Goal: Information Seeking & Learning: Learn about a topic

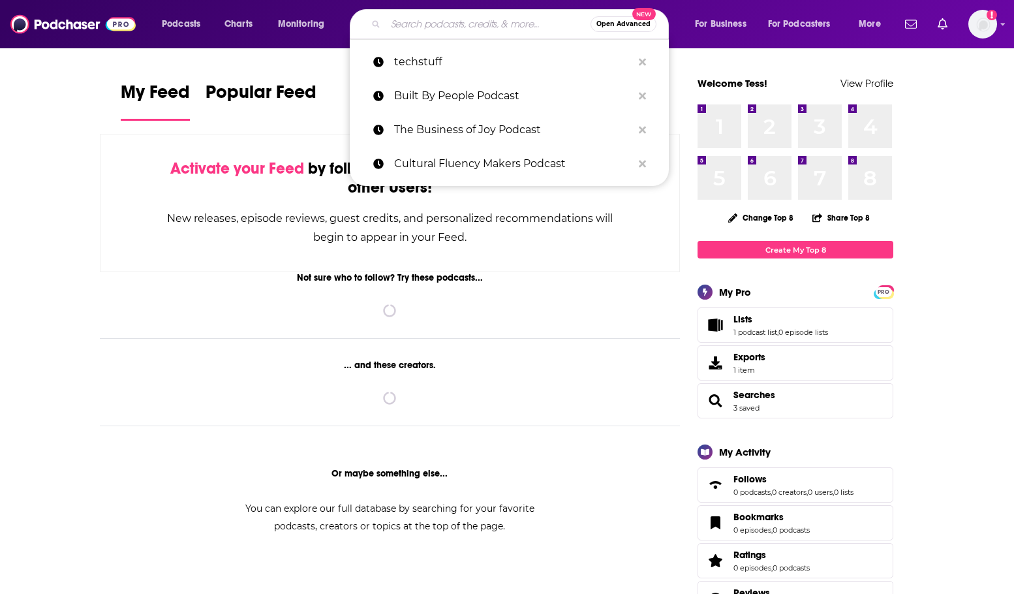
click at [463, 20] on input "Search podcasts, credits, & more..." at bounding box center [488, 24] width 205 height 21
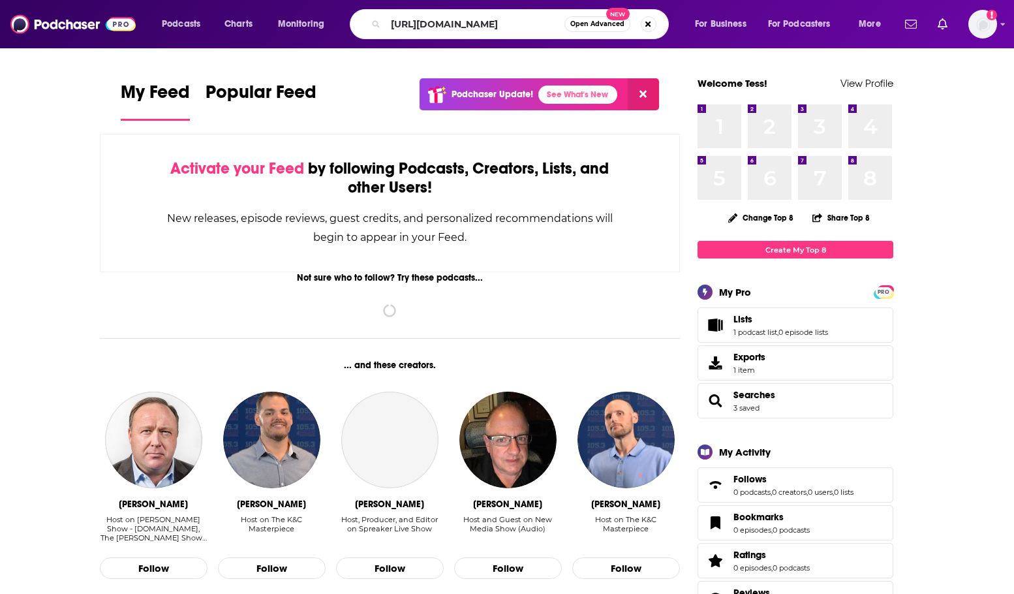
scroll to position [0, 324]
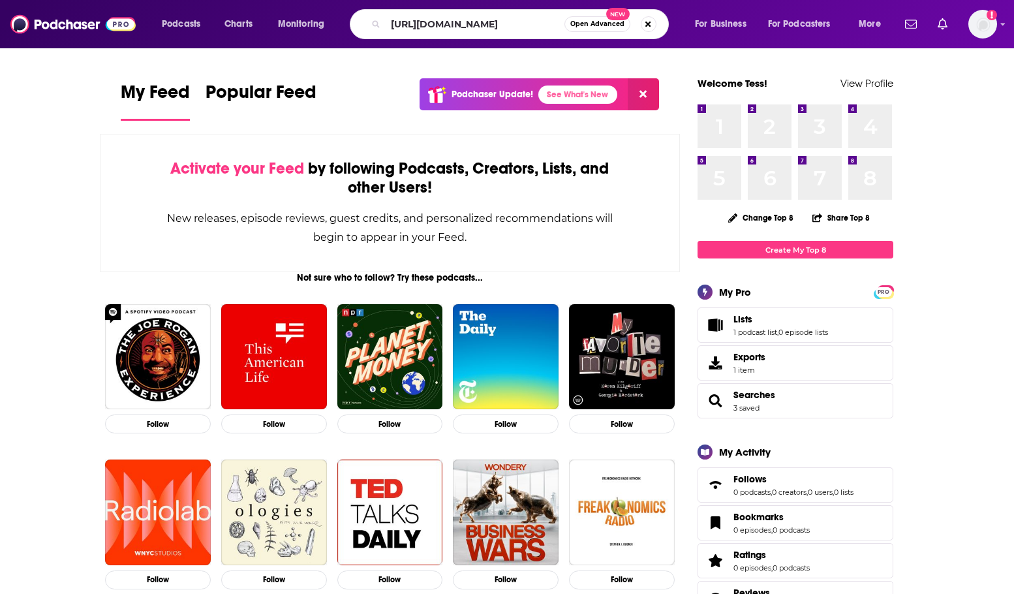
type input "="
type input "future of consumer marketing"
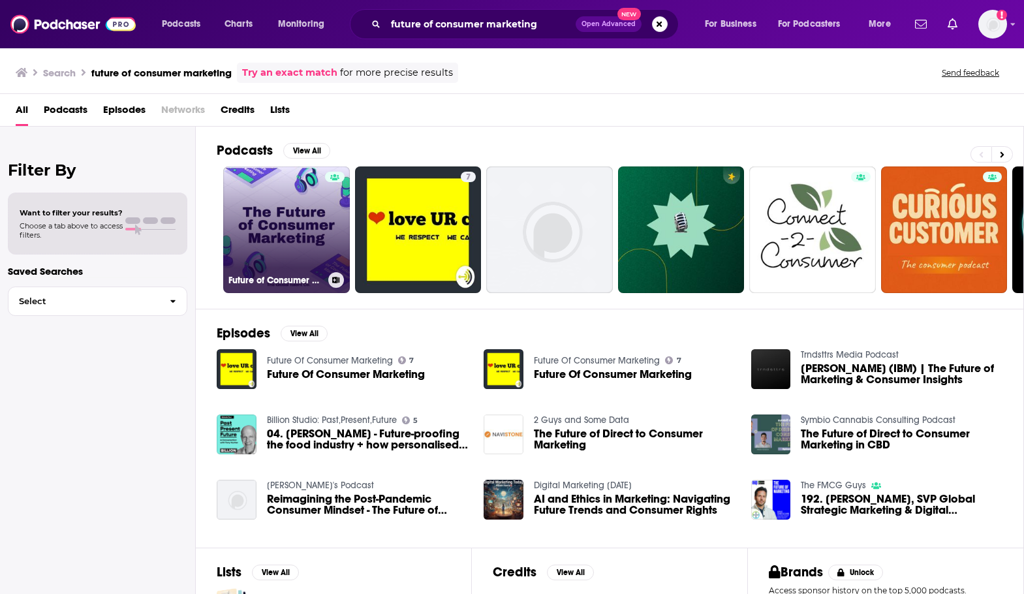
click at [285, 221] on link "Future of Consumer Marketing" at bounding box center [286, 229] width 127 height 127
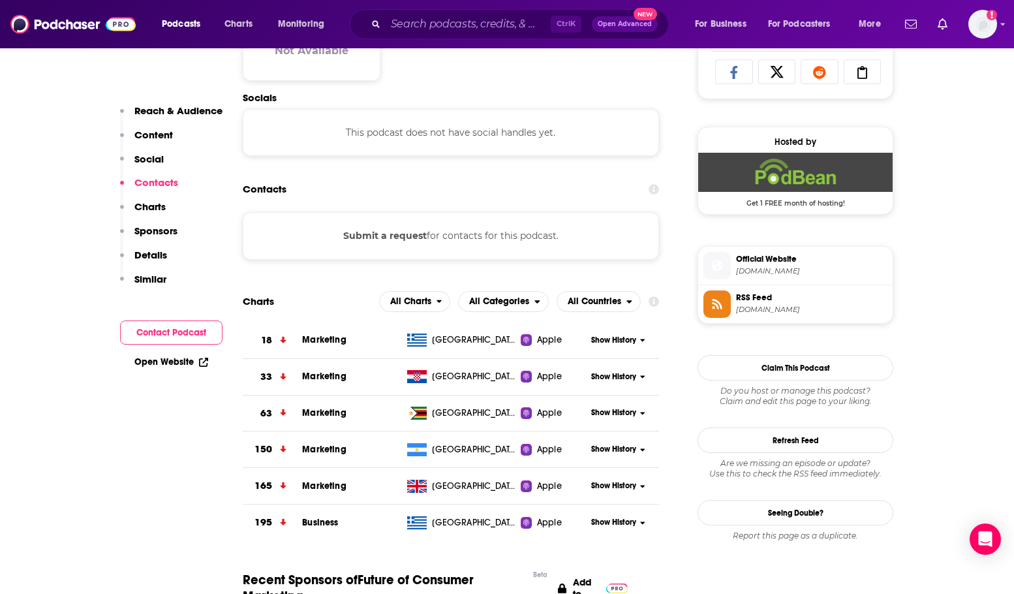
scroll to position [913, 0]
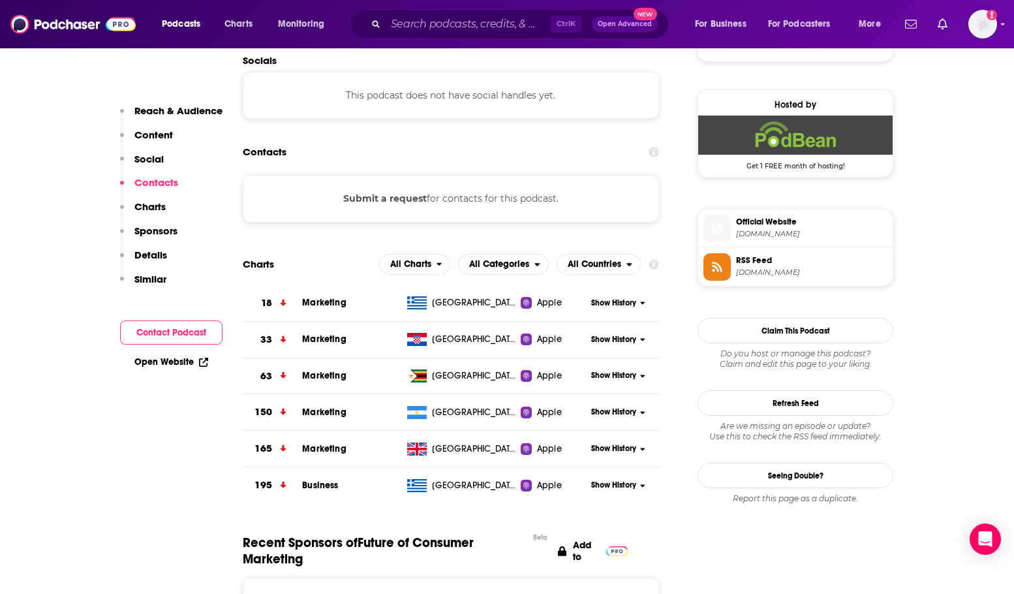
click at [805, 223] on span "Official Website" at bounding box center [811, 222] width 151 height 12
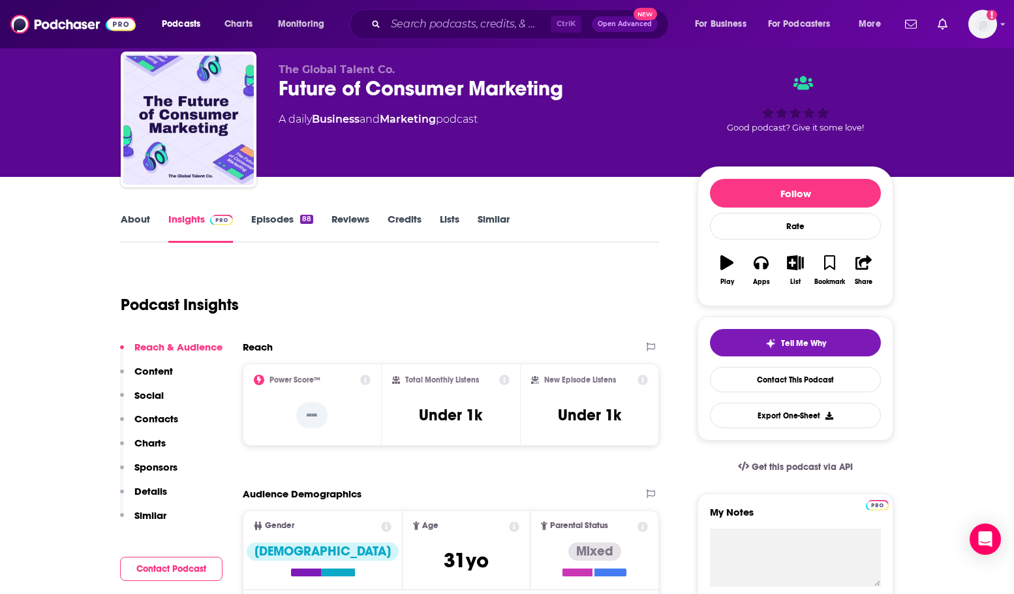
scroll to position [0, 0]
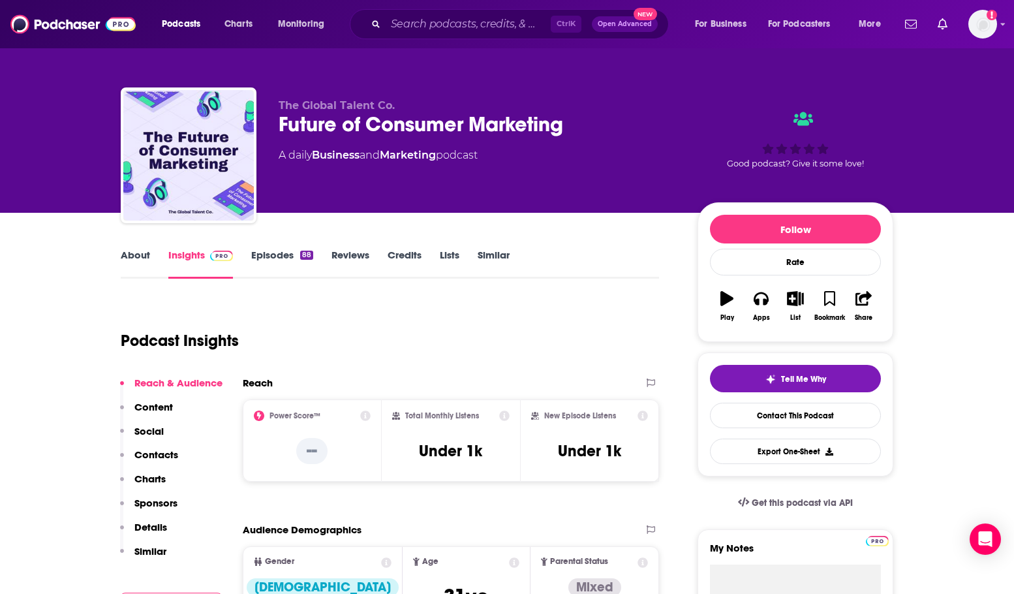
click at [129, 258] on link "About" at bounding box center [135, 264] width 29 height 30
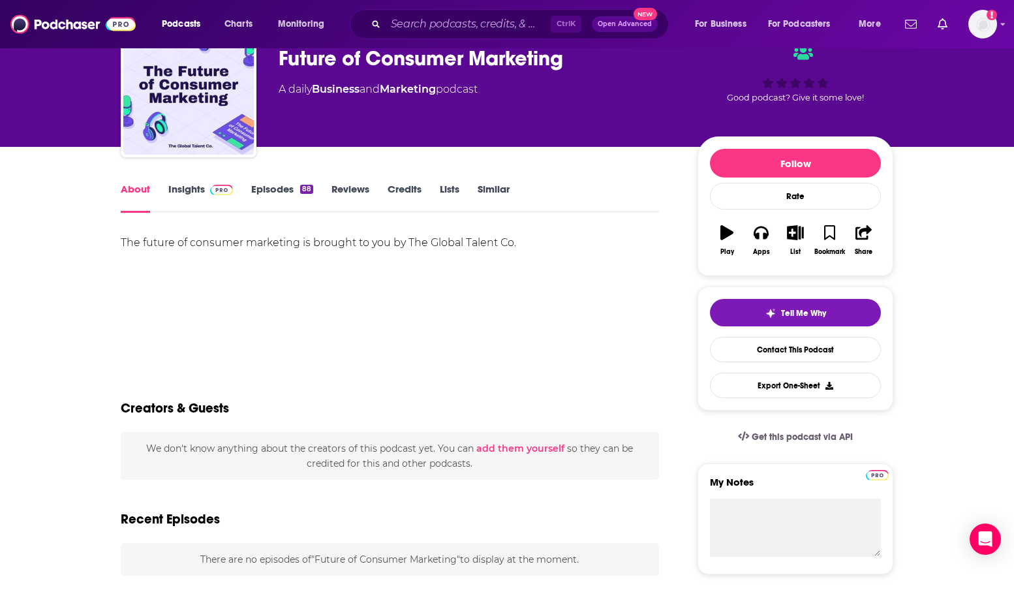
scroll to position [65, 0]
